Goal: Navigation & Orientation: Find specific page/section

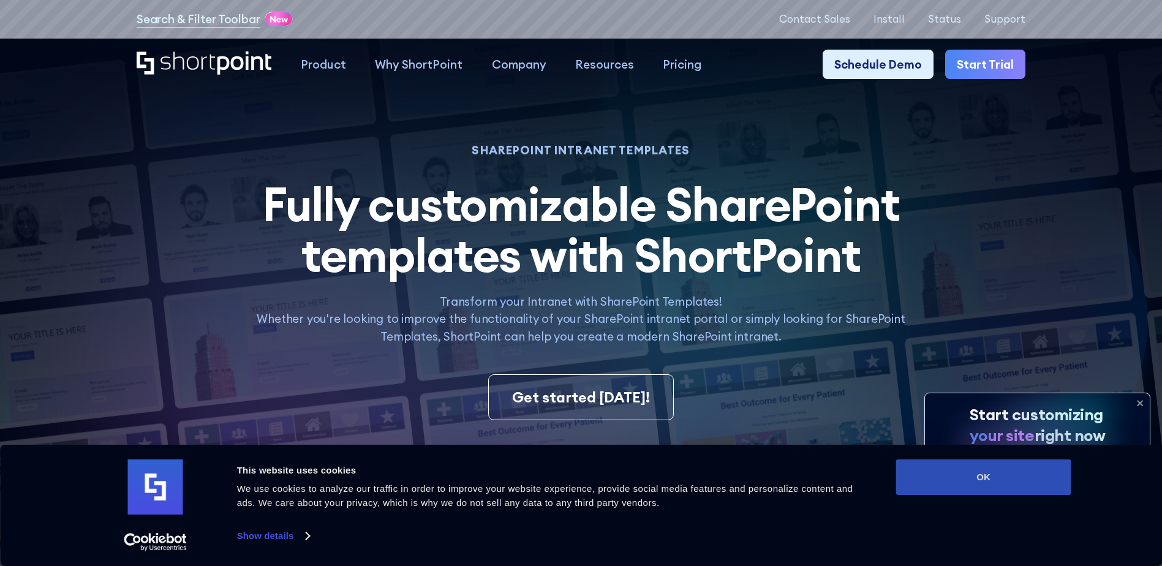
click at [996, 473] on button "OK" at bounding box center [983, 478] width 175 height 36
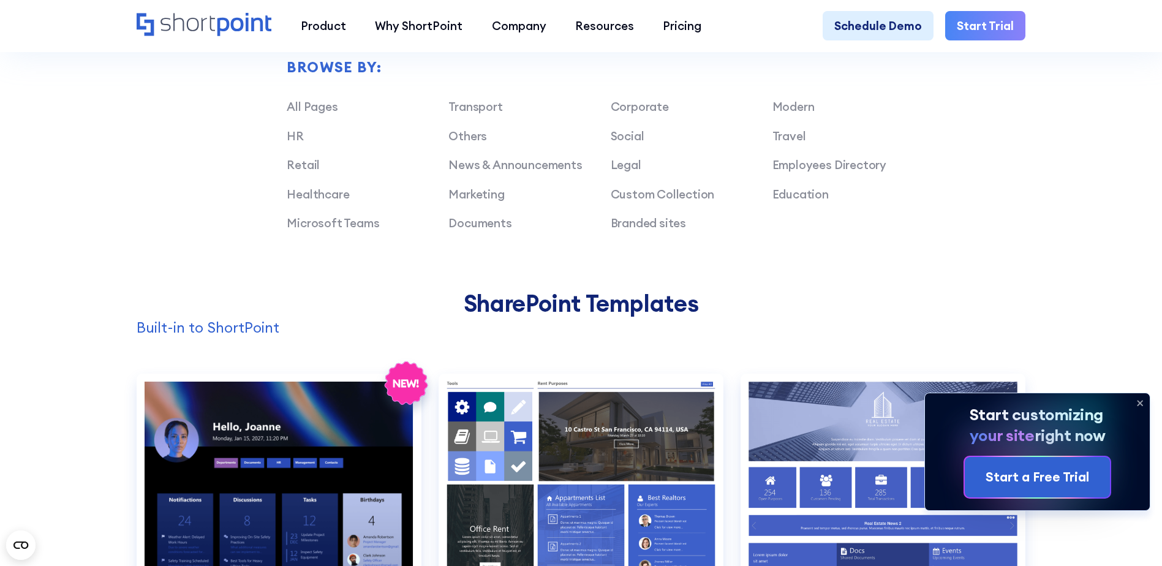
scroll to position [1042, 0]
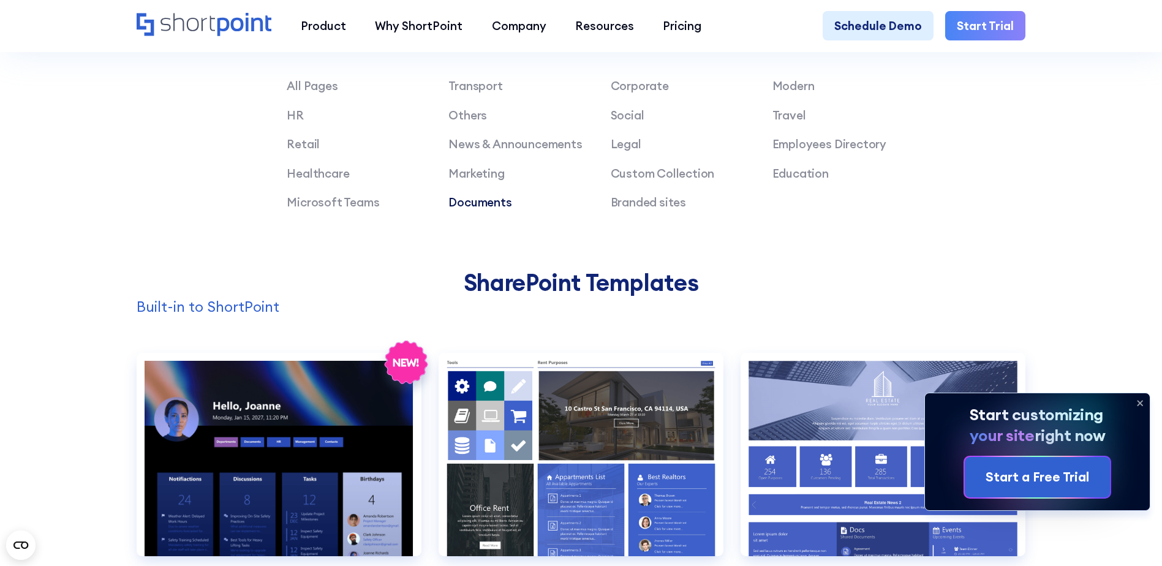
click at [478, 210] on link "Documents" at bounding box center [480, 202] width 63 height 15
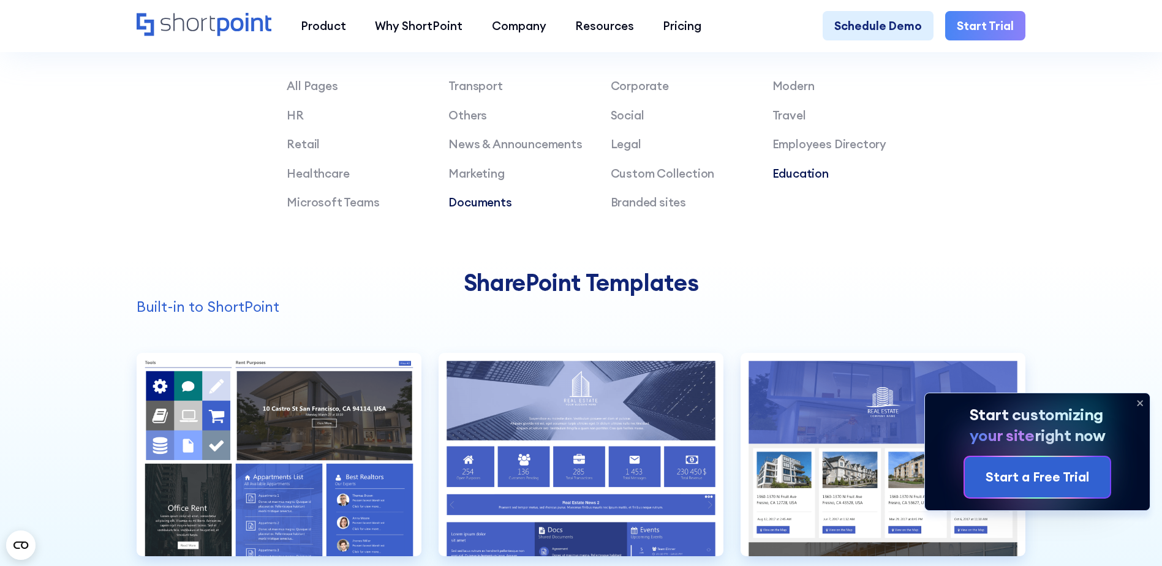
click at [790, 181] on link "Education" at bounding box center [801, 173] width 56 height 15
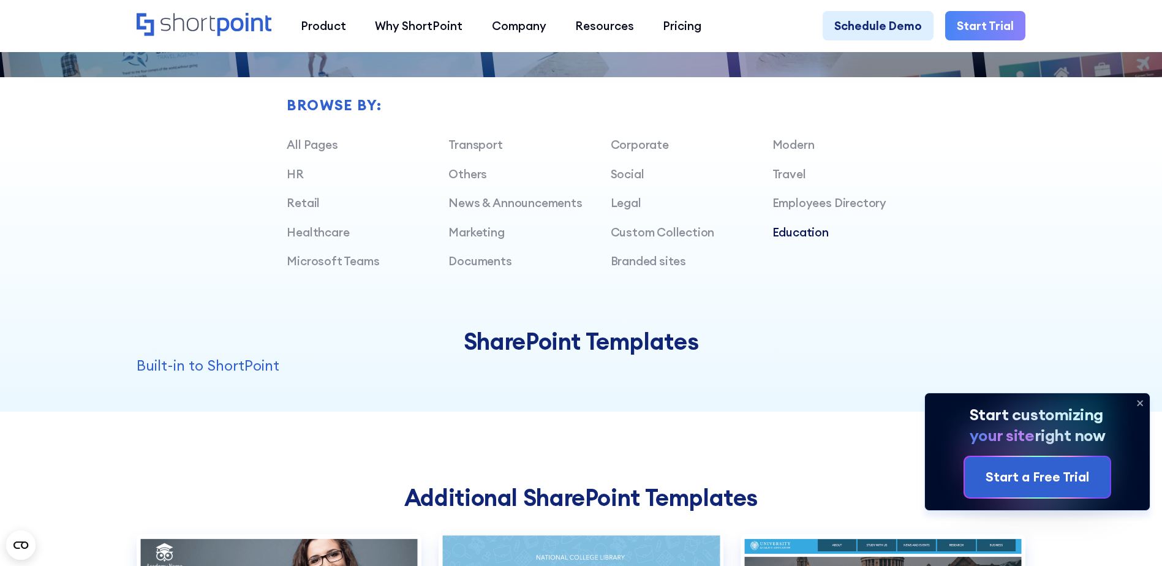
scroll to position [980, 0]
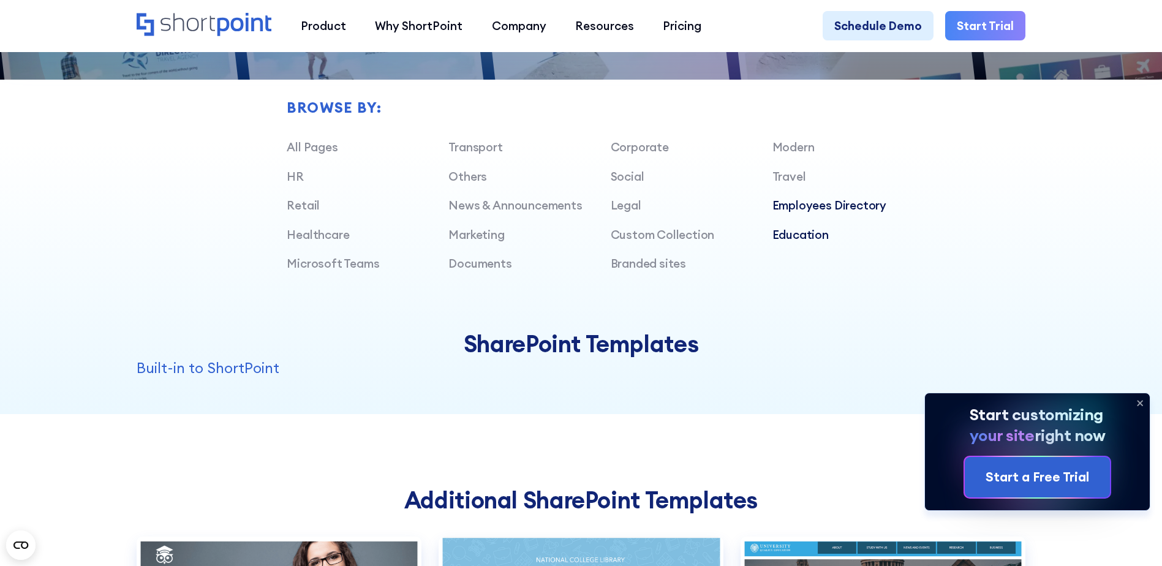
click at [802, 211] on link "Employees Directory" at bounding box center [830, 205] width 114 height 15
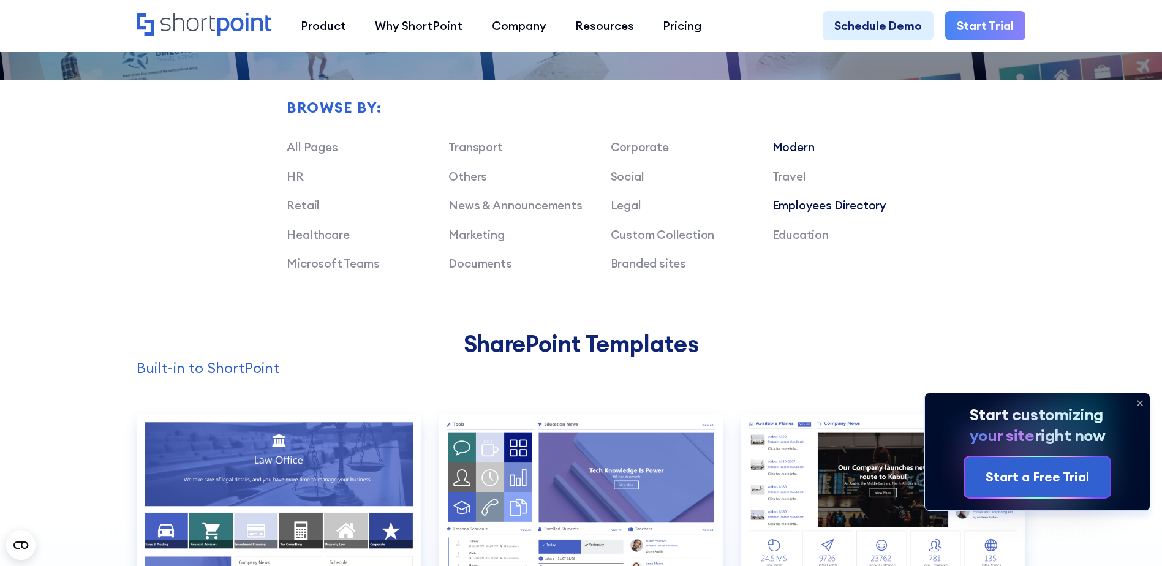
click at [801, 152] on link "Modern" at bounding box center [794, 147] width 42 height 15
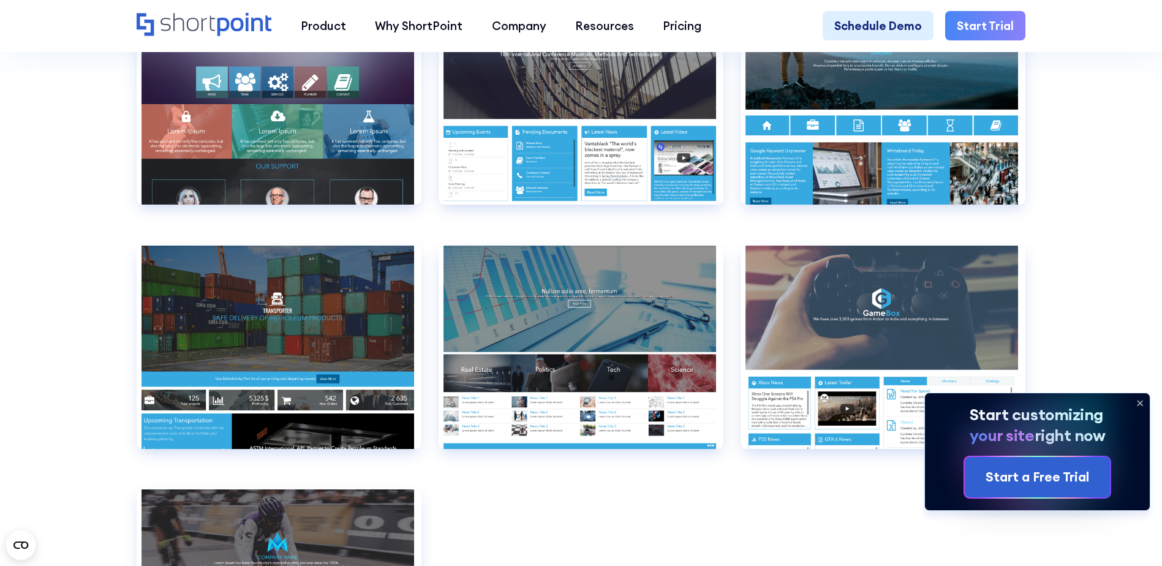
scroll to position [1532, 0]
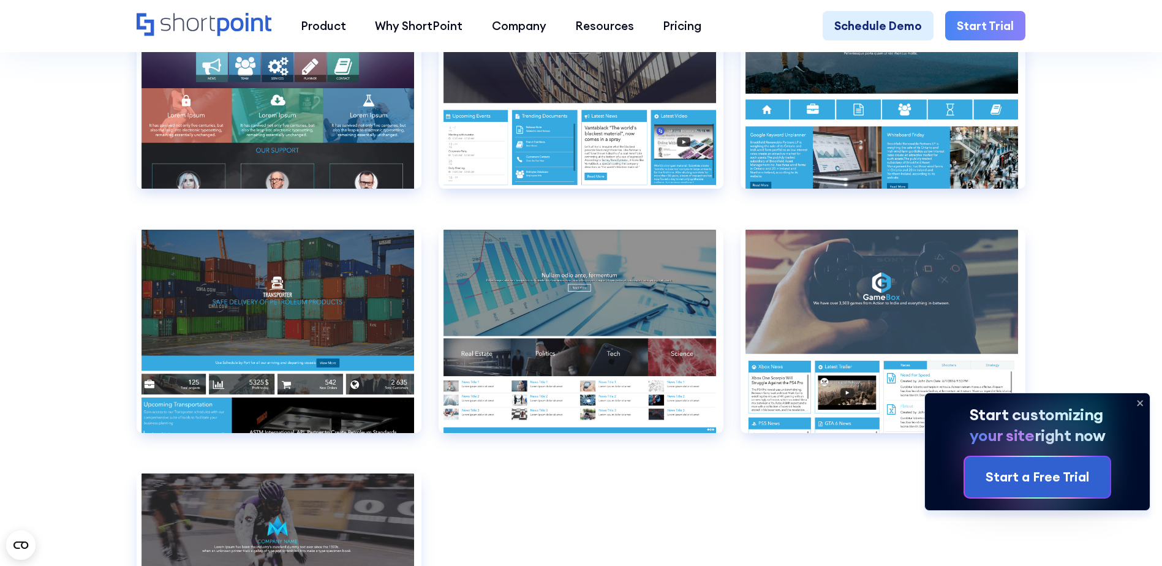
click at [1139, 399] on icon at bounding box center [1141, 403] width 20 height 20
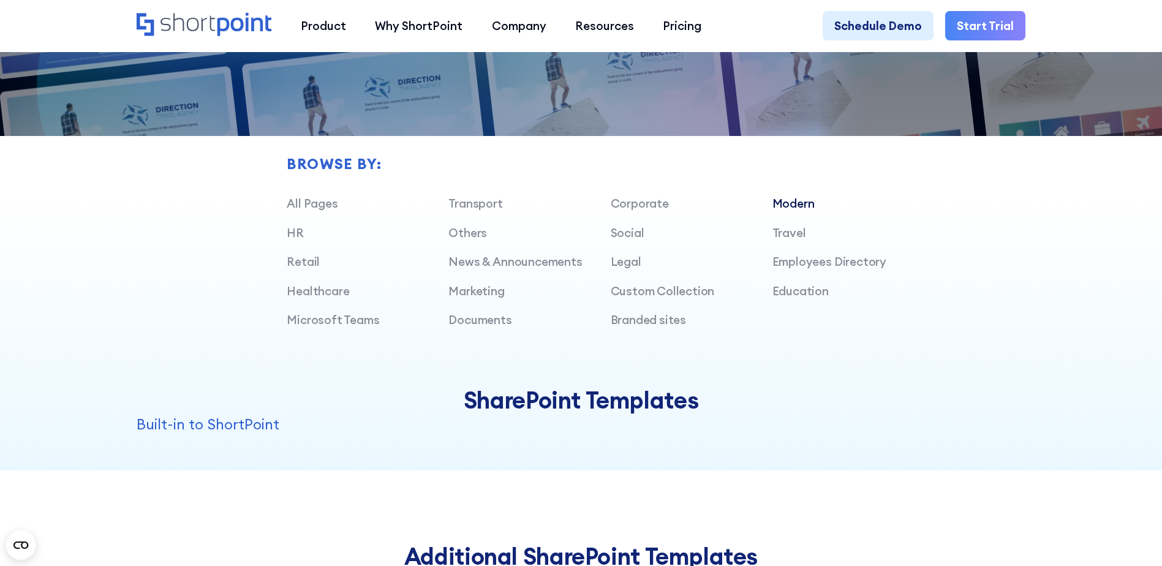
scroll to position [919, 0]
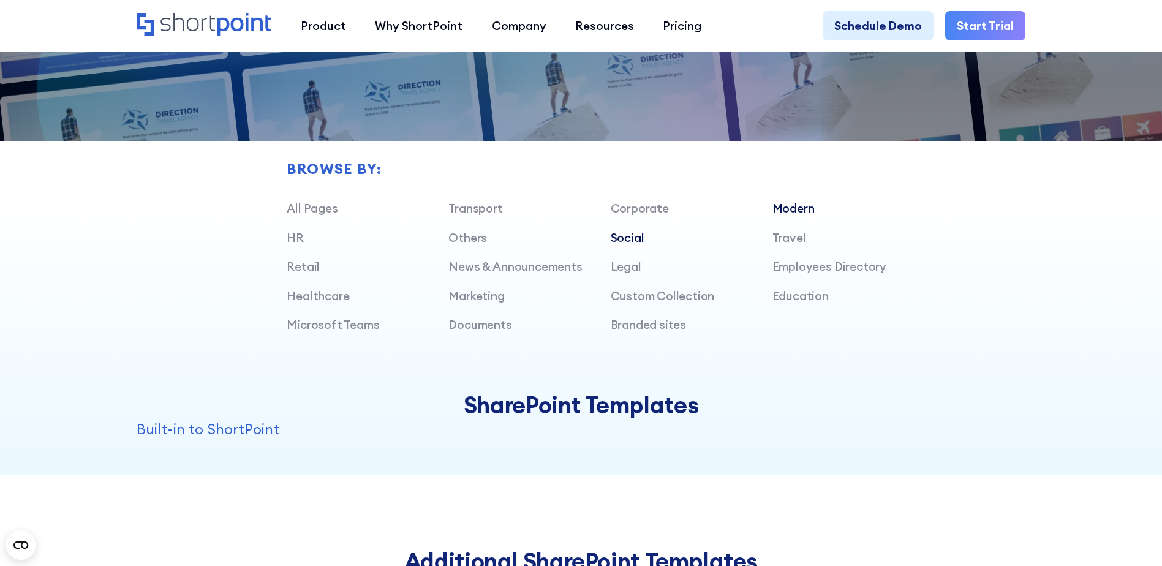
click at [624, 243] on link "Social" at bounding box center [628, 237] width 34 height 15
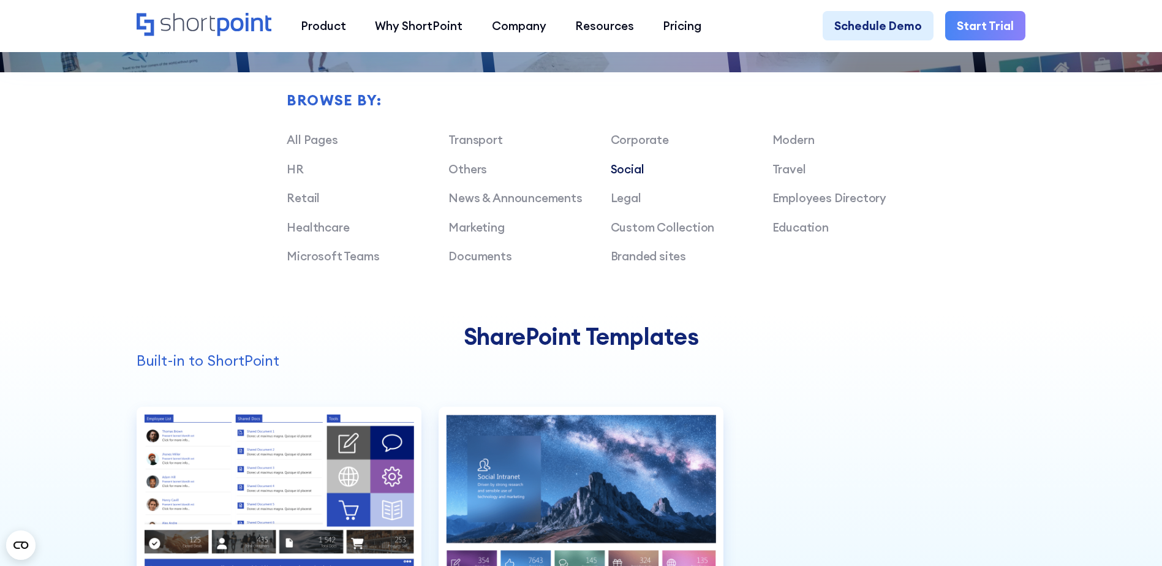
scroll to position [980, 0]
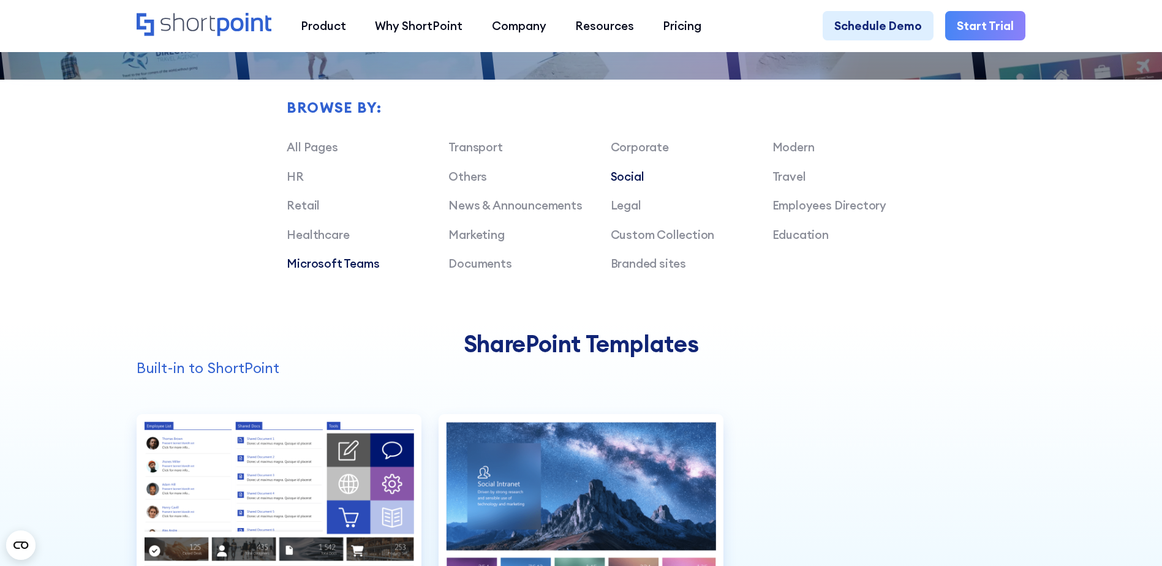
click at [311, 271] on link "Microsoft Teams" at bounding box center [333, 263] width 93 height 15
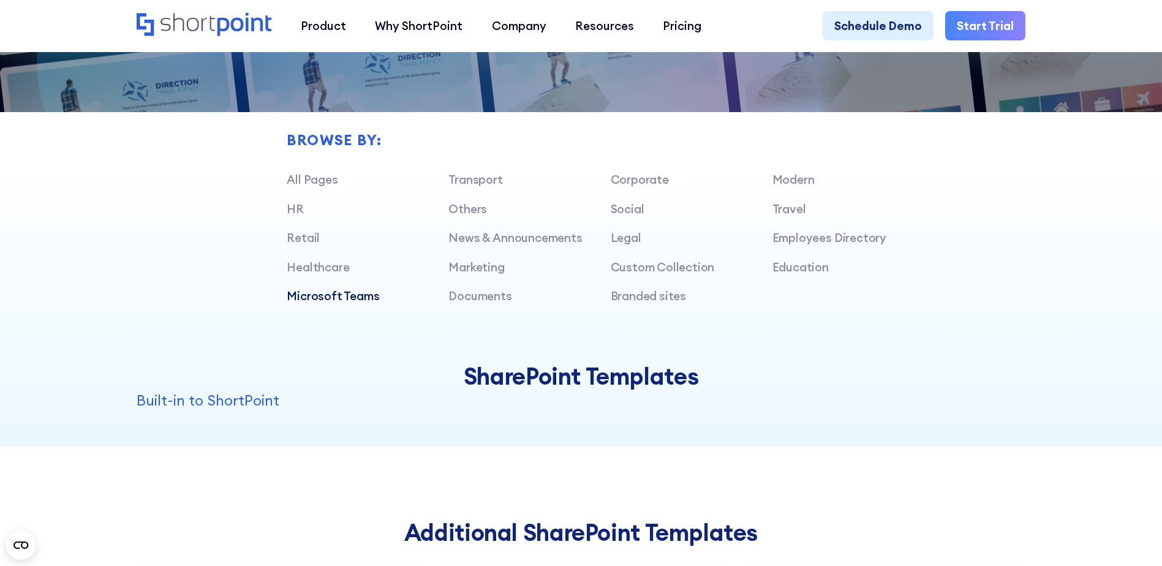
scroll to position [919, 0]
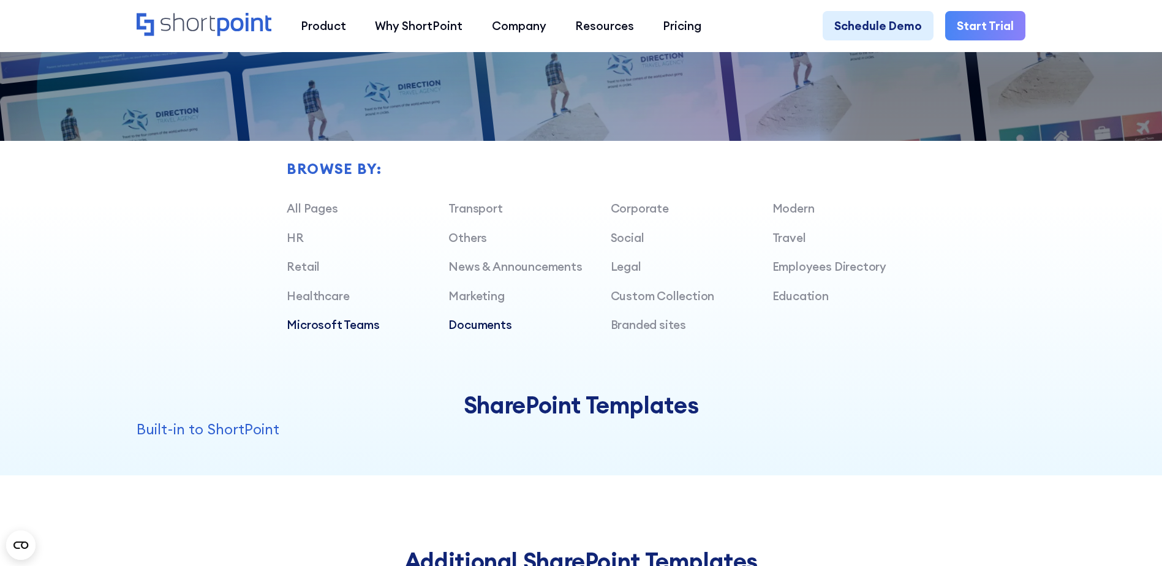
click at [466, 331] on link "Documents" at bounding box center [480, 324] width 63 height 15
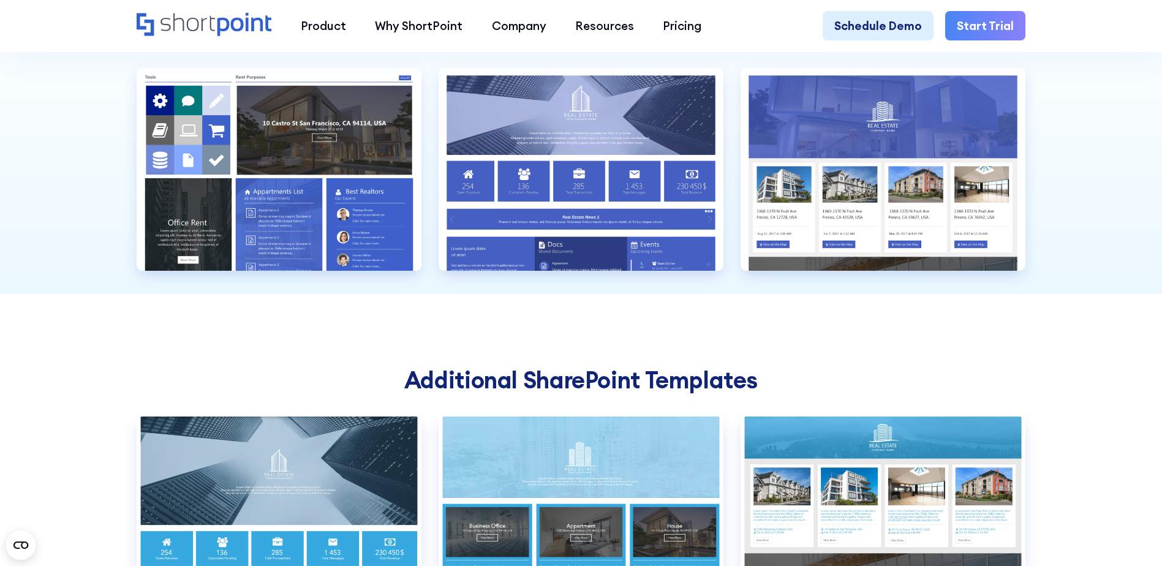
scroll to position [1225, 0]
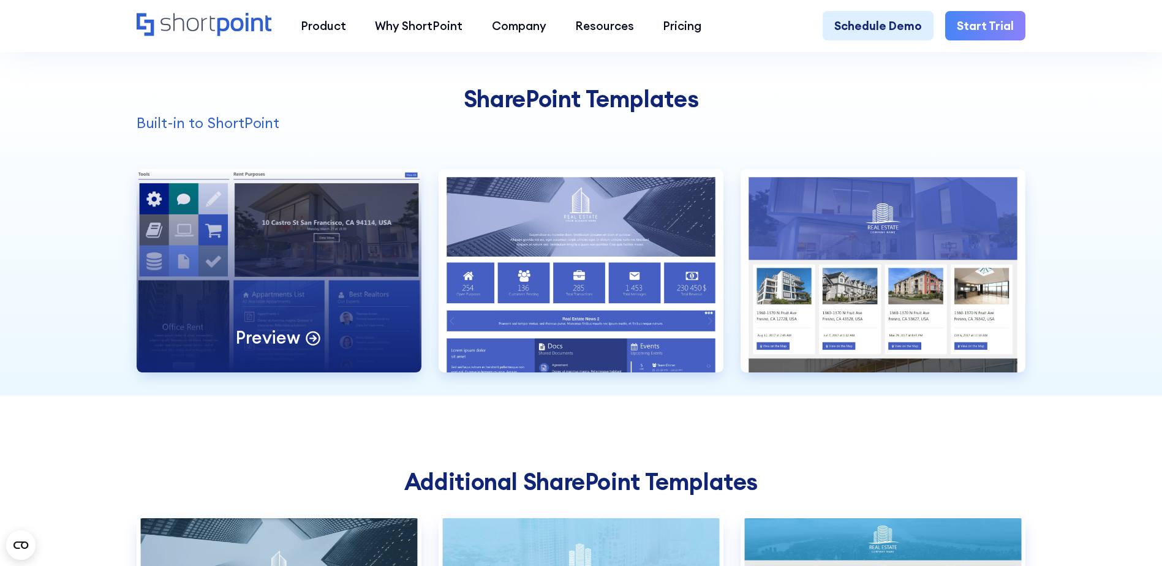
click at [297, 349] on p "Preview" at bounding box center [268, 338] width 64 height 23
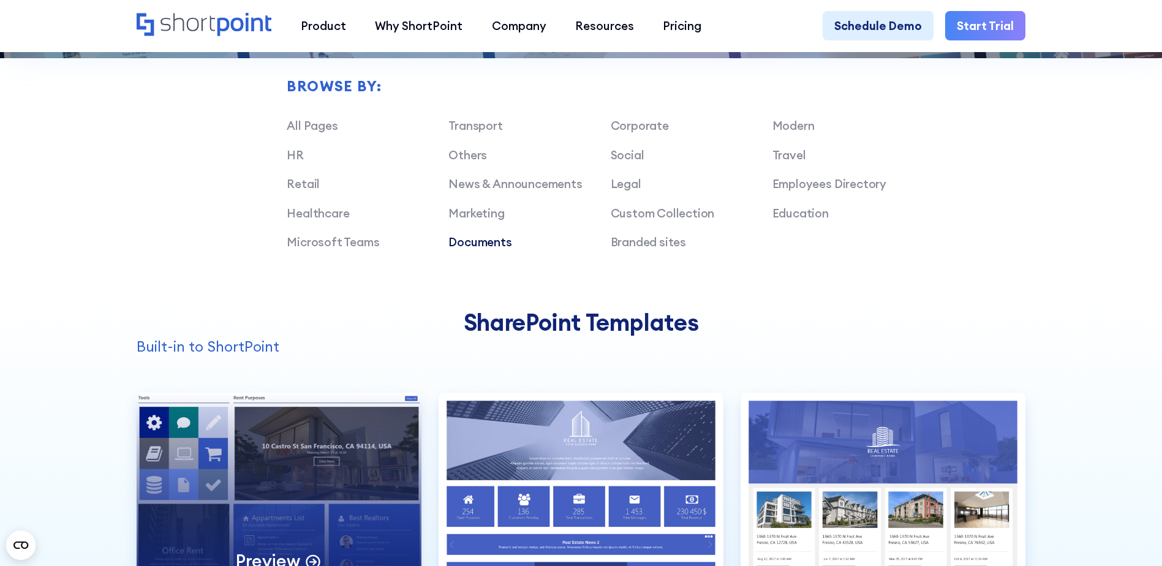
scroll to position [980, 0]
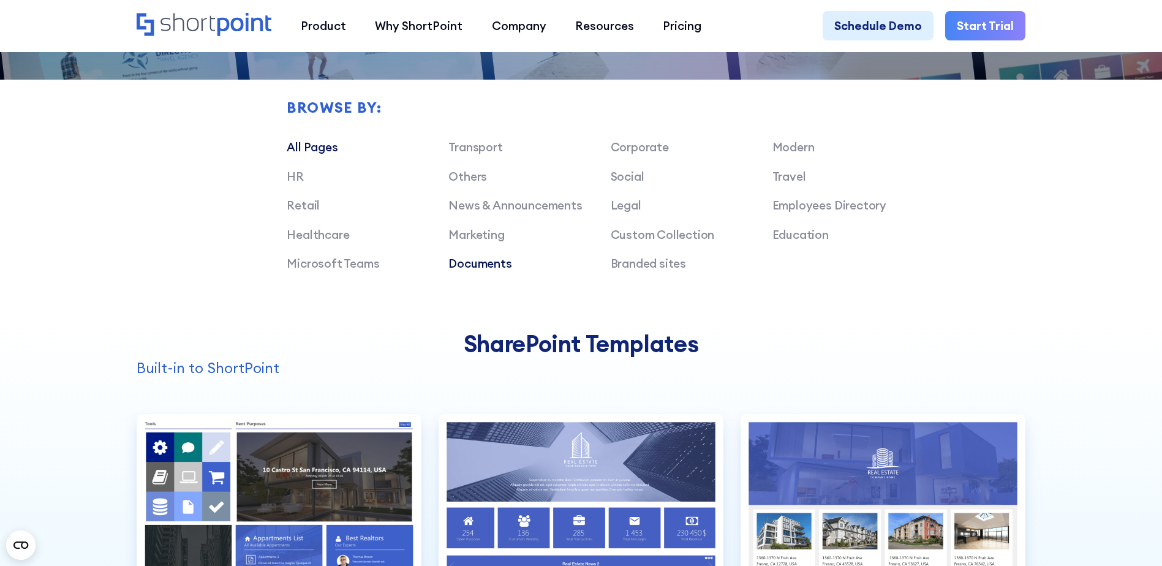
drag, startPoint x: 305, startPoint y: 153, endPoint x: 162, endPoint y: 184, distance: 146.7
click at [305, 153] on link "All Pages" at bounding box center [312, 147] width 51 height 15
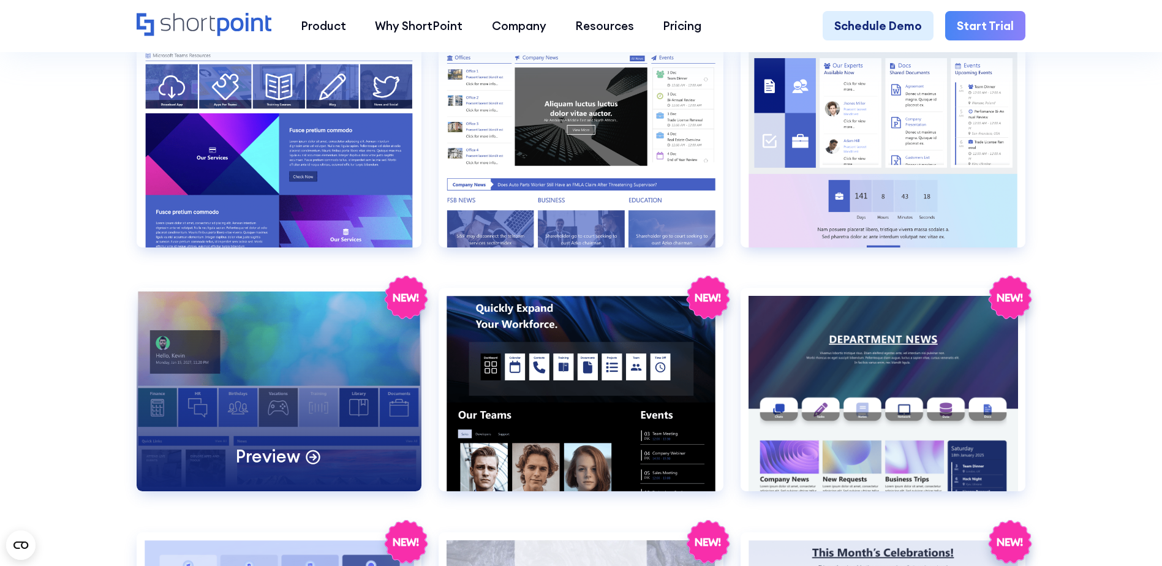
scroll to position [2083, 0]
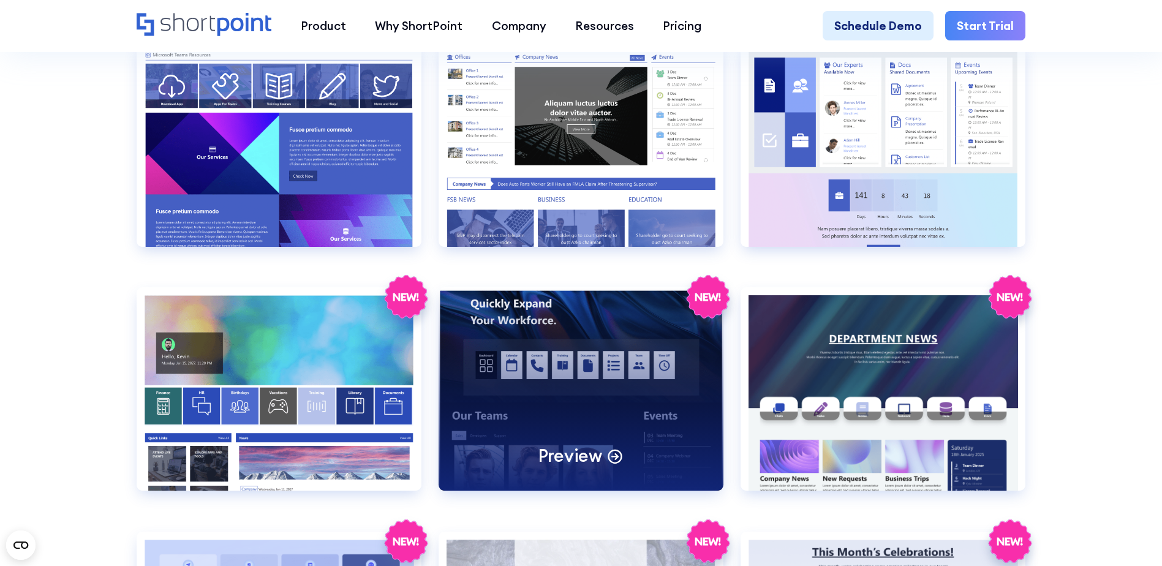
click at [559, 468] on p "Preview" at bounding box center [571, 456] width 64 height 23
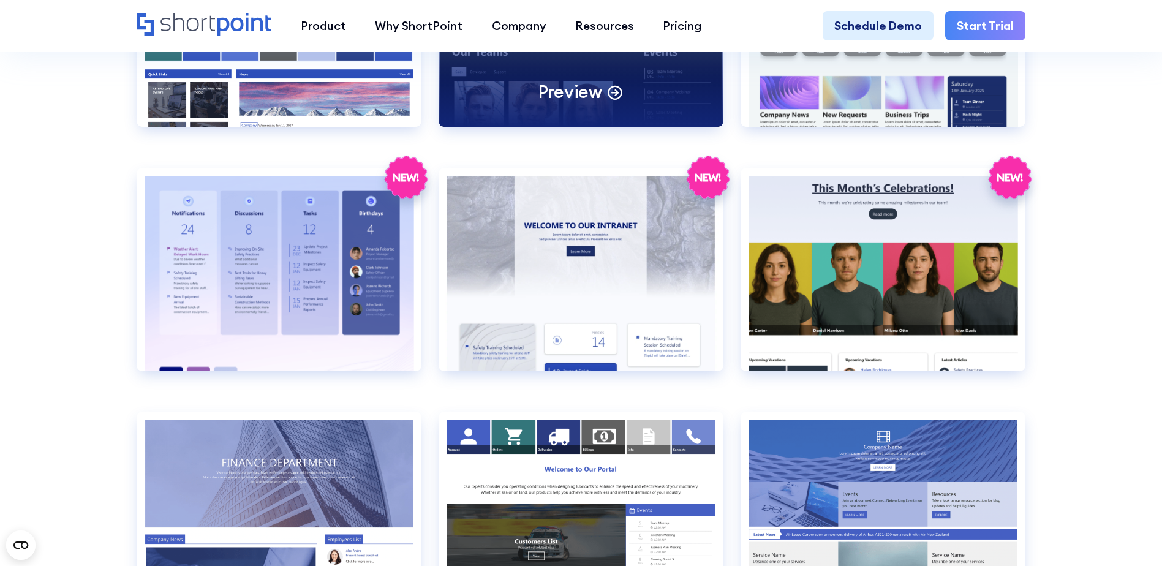
scroll to position [2451, 0]
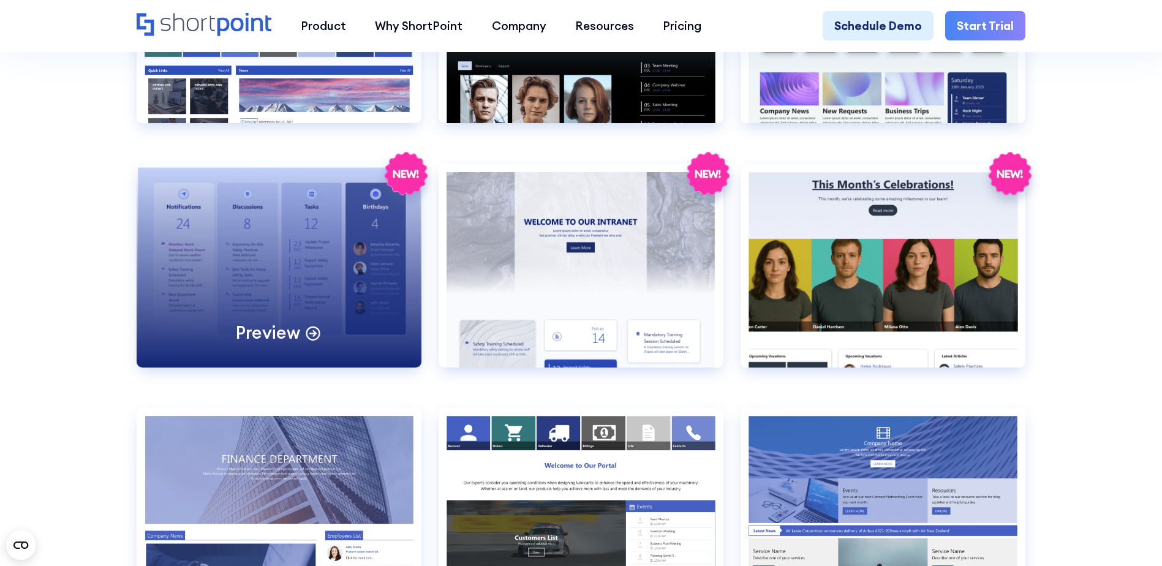
click at [252, 344] on p "Preview" at bounding box center [268, 333] width 64 height 23
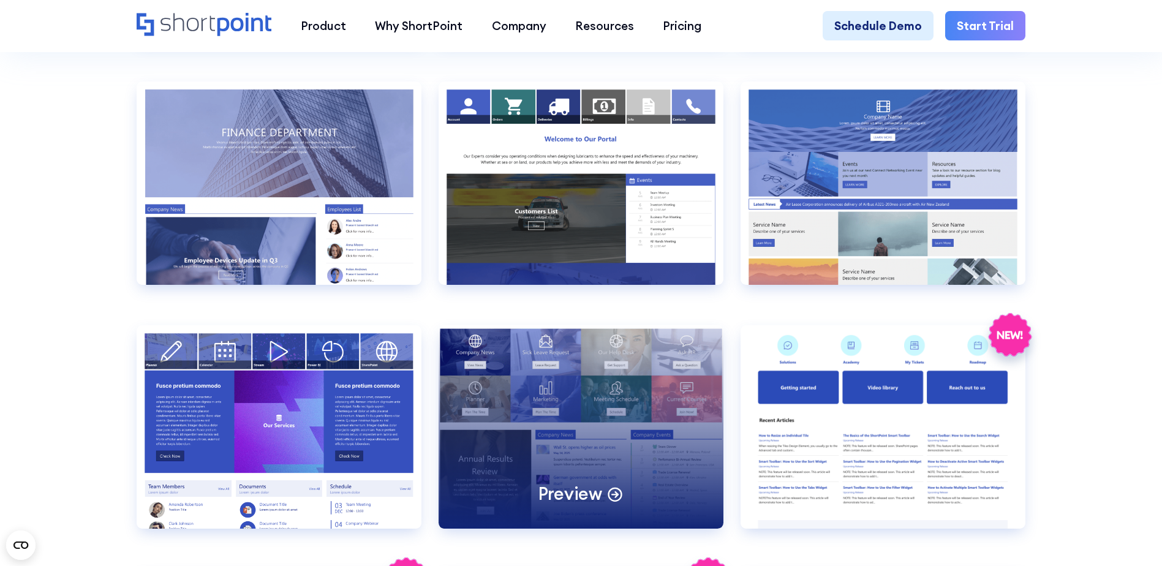
scroll to position [2819, 0]
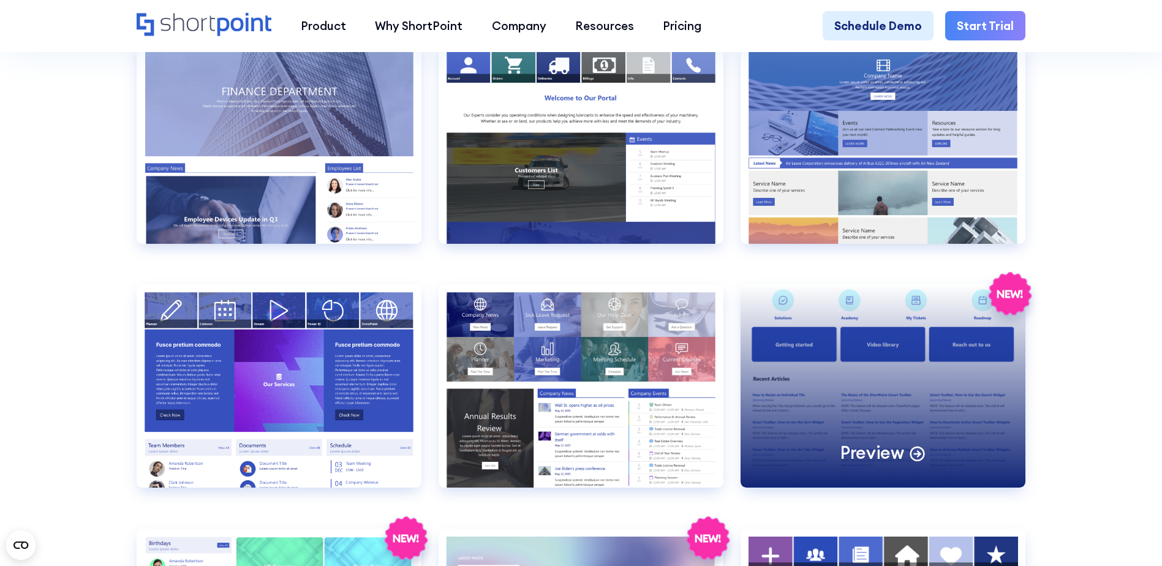
click at [881, 464] on p "Preview" at bounding box center [873, 453] width 64 height 23
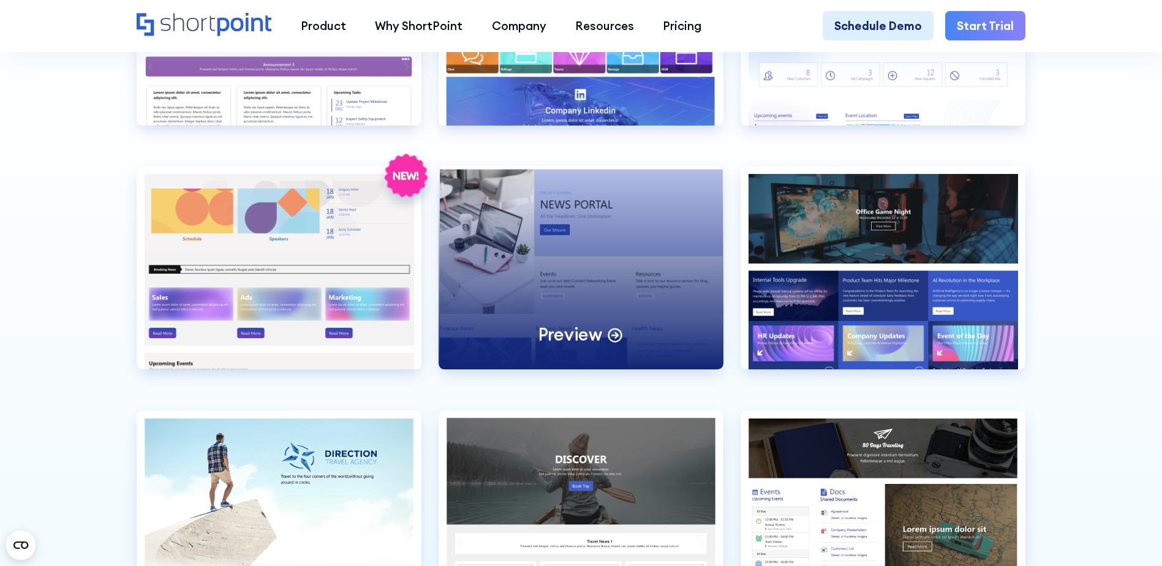
scroll to position [3431, 0]
